Goal: Check status: Check status

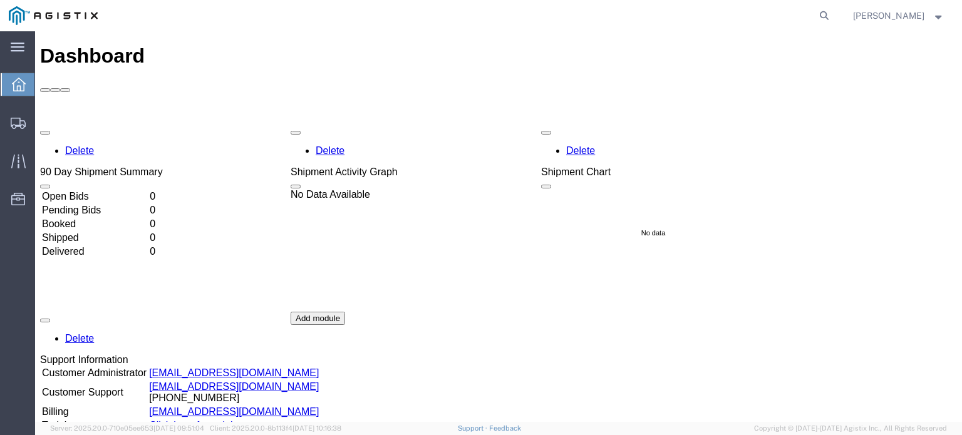
click at [833, 13] on form at bounding box center [825, 15] width 20 height 31
click at [823, 16] on icon at bounding box center [825, 16] width 18 height 18
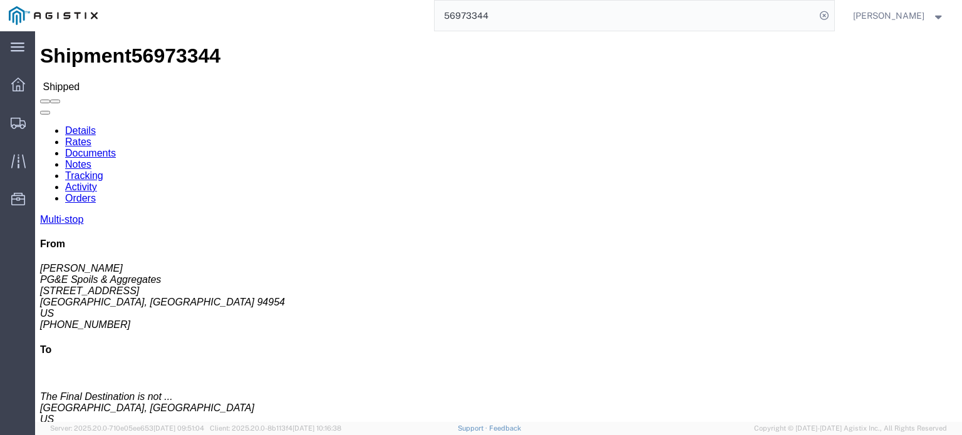
drag, startPoint x: 496, startPoint y: 16, endPoint x: 459, endPoint y: 19, distance: 37.8
click at [459, 19] on input "56973344" at bounding box center [625, 16] width 381 height 30
type input "56928804"
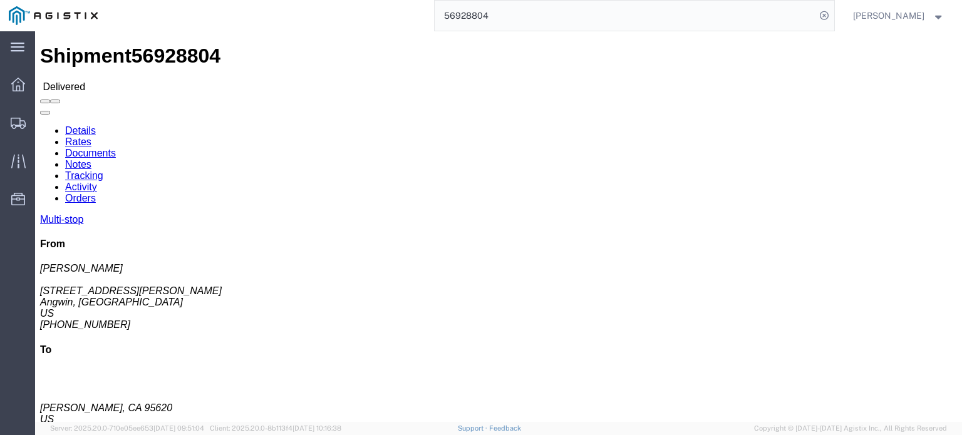
click link "Documents"
